Goal: Task Accomplishment & Management: Use online tool/utility

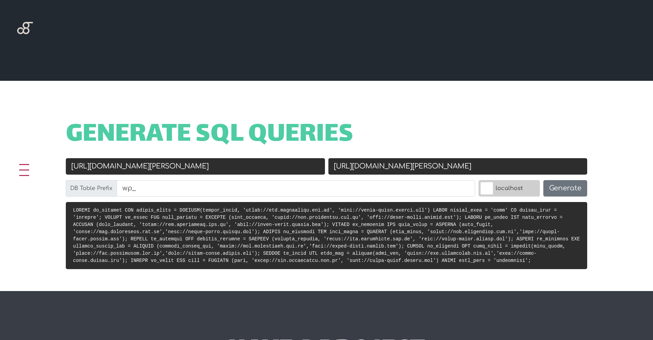
scroll to position [308, 0]
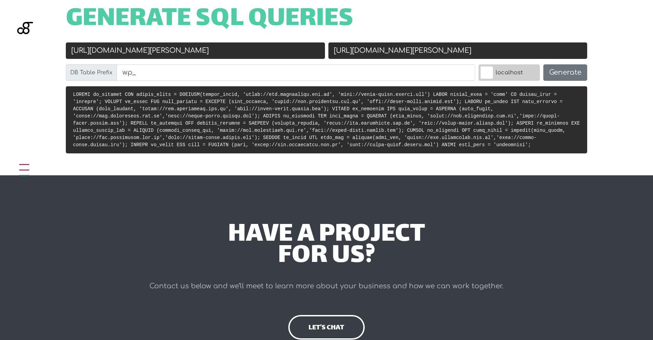
click at [206, 48] on input "[URL][DOMAIN_NAME][PERSON_NAME]" at bounding box center [195, 50] width 259 height 16
click at [391, 56] on input "[URL][DOMAIN_NAME][PERSON_NAME]" at bounding box center [457, 50] width 259 height 16
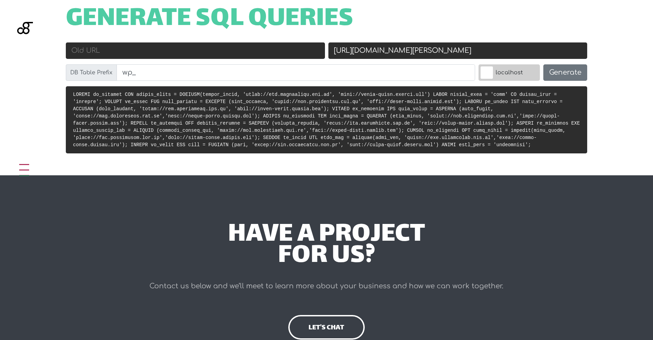
click at [391, 56] on input "[URL][DOMAIN_NAME][PERSON_NAME]" at bounding box center [457, 50] width 259 height 16
paste input "[URL][DOMAIN_NAME]"
type input "[URL][DOMAIN_NAME]"
click at [179, 52] on input "Old URL" at bounding box center [195, 50] width 259 height 16
paste input "[URL][PERSON_NAME][DOMAIN_NAME][PERSON_NAME]"
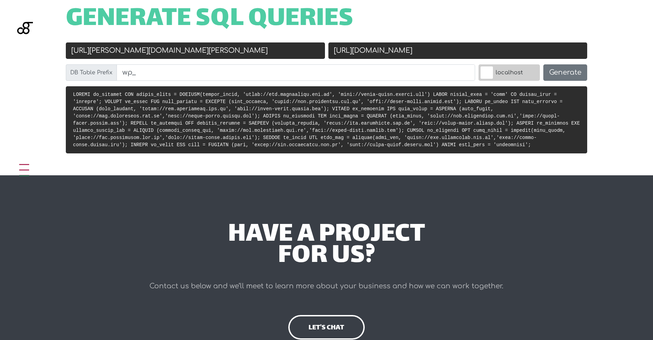
type input "[URL][PERSON_NAME][DOMAIN_NAME][PERSON_NAME]"
click at [635, 102] on div "Generate SQL Queries Old URL [URL][PERSON_NAME][DOMAIN_NAME][PERSON_NAME] New U…" at bounding box center [326, 70] width 653 height 210
click at [575, 74] on button "Generate" at bounding box center [565, 72] width 44 height 16
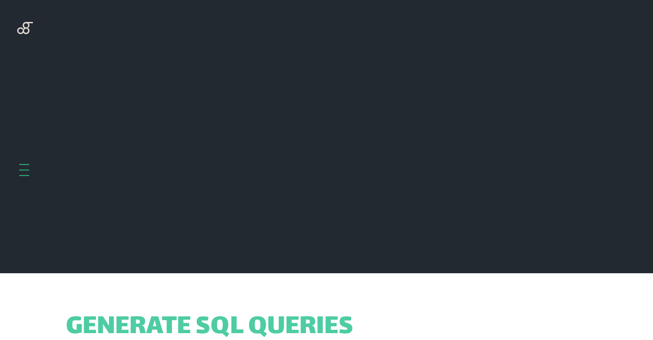
scroll to position [273, 0]
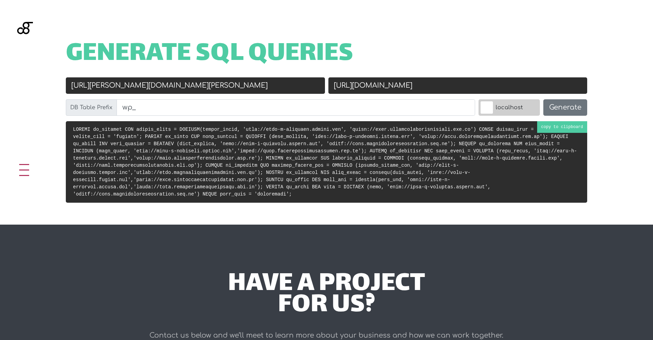
click at [279, 170] on code at bounding box center [325, 162] width 504 height 70
click at [211, 81] on input "[URL][PERSON_NAME][DOMAIN_NAME][PERSON_NAME]" at bounding box center [195, 85] width 259 height 16
